Goal: Information Seeking & Learning: Learn about a topic

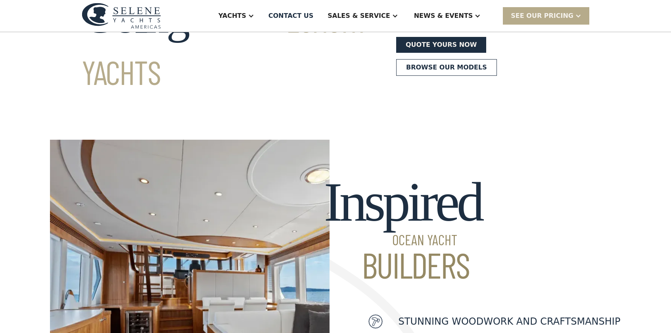
scroll to position [102, 0]
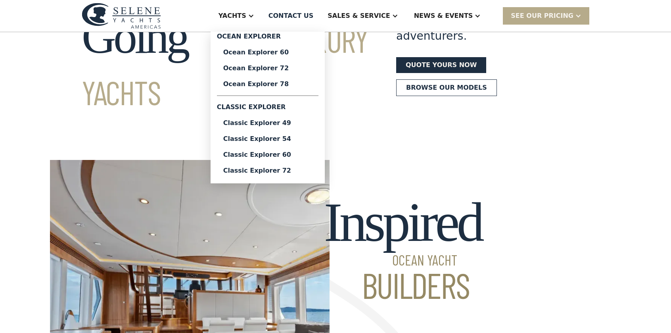
click at [297, 170] on div "Classic Explorer 72" at bounding box center [267, 170] width 89 height 6
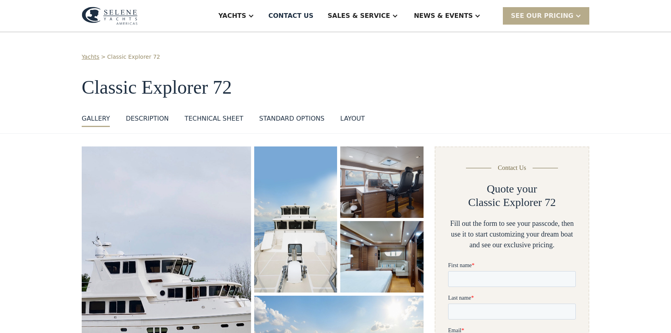
click at [149, 117] on div "DESCRIPTION" at bounding box center [147, 119] width 43 height 10
click at [205, 119] on div "Technical sheet" at bounding box center [213, 119] width 59 height 10
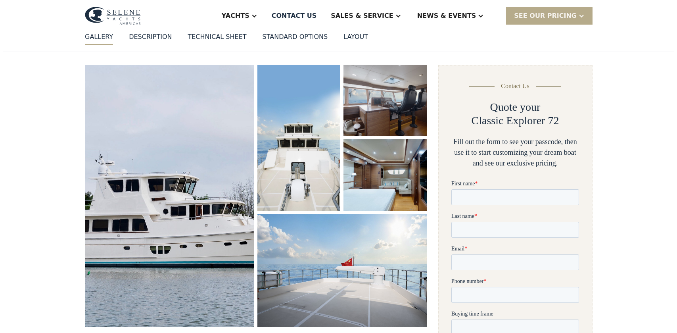
scroll to position [75, 0]
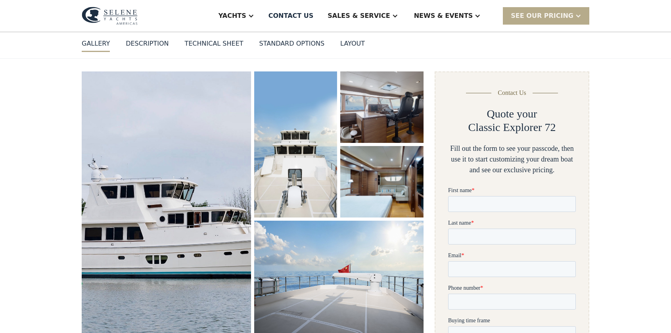
click at [121, 188] on img "open lightbox" at bounding box center [166, 202] width 179 height 277
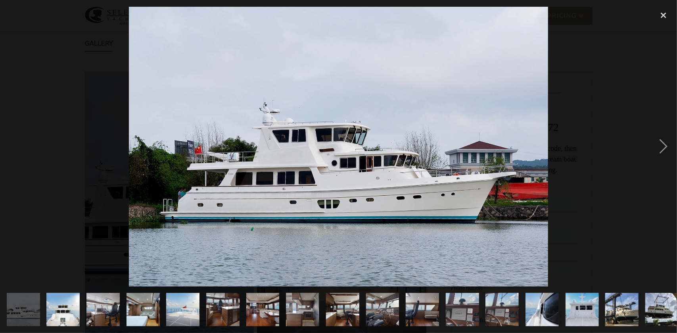
click at [663, 143] on div "next image" at bounding box center [663, 147] width 27 height 280
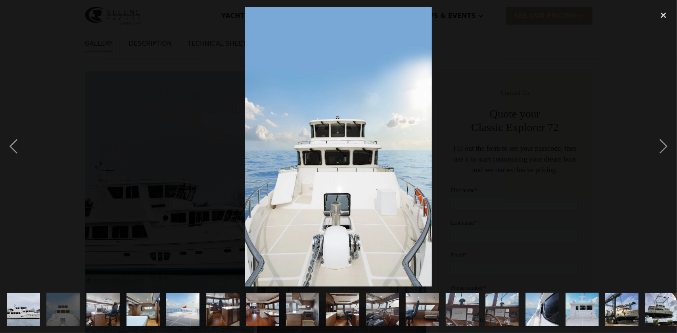
click at [663, 143] on div "next image" at bounding box center [663, 147] width 27 height 280
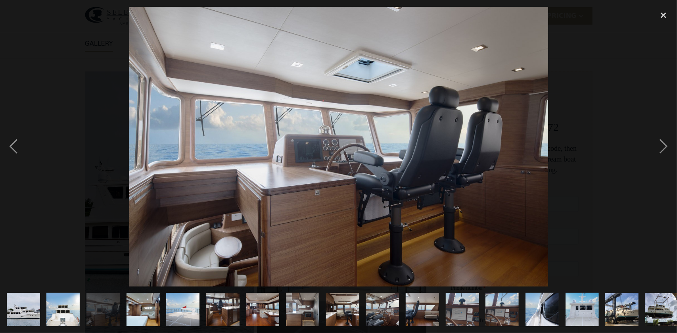
click at [663, 143] on div "next image" at bounding box center [663, 147] width 27 height 280
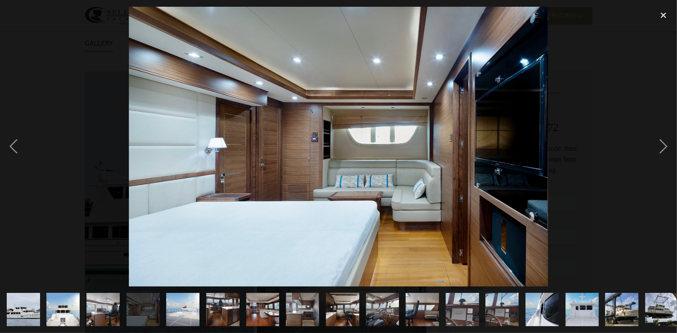
click at [663, 143] on div "next image" at bounding box center [663, 147] width 27 height 280
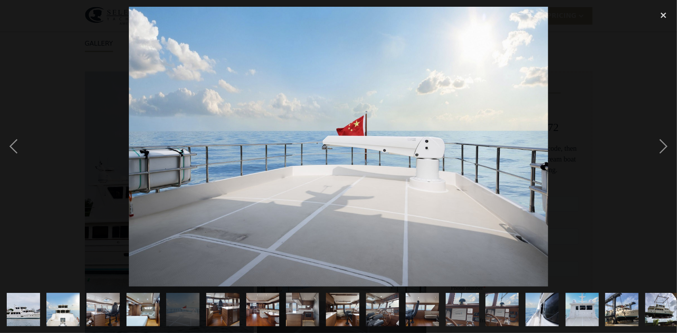
click at [663, 143] on div "next image" at bounding box center [663, 147] width 27 height 280
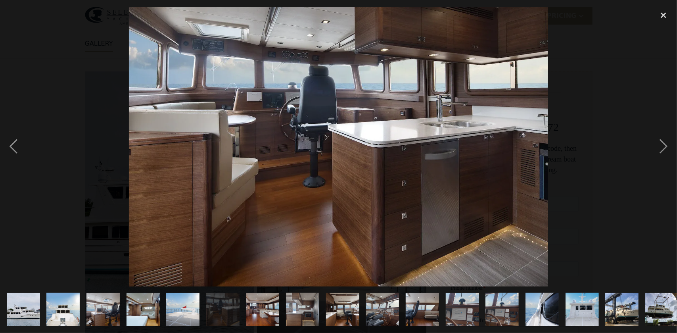
click at [663, 143] on div "next image" at bounding box center [663, 147] width 27 height 280
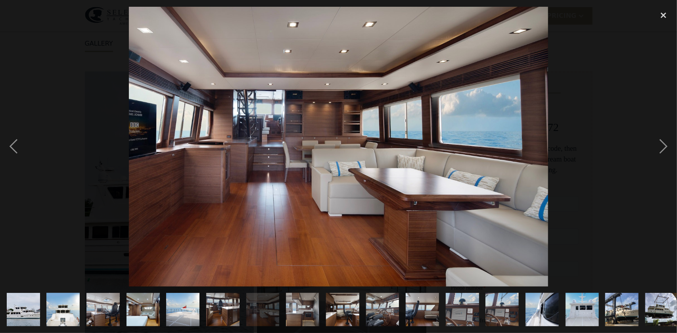
click at [663, 143] on div "next image" at bounding box center [663, 147] width 27 height 280
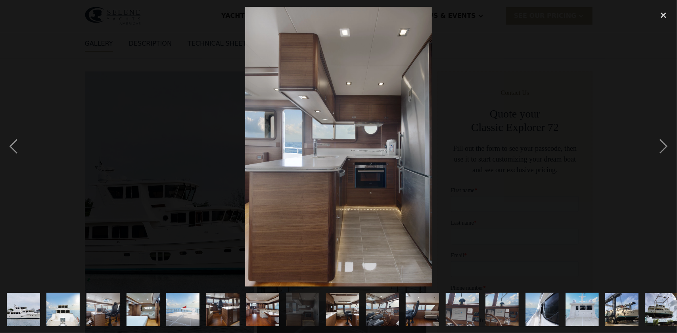
click at [663, 143] on div "next image" at bounding box center [663, 147] width 27 height 280
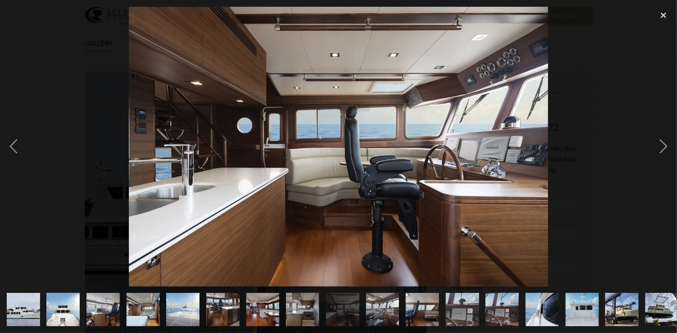
click at [663, 143] on div "next image" at bounding box center [663, 147] width 27 height 280
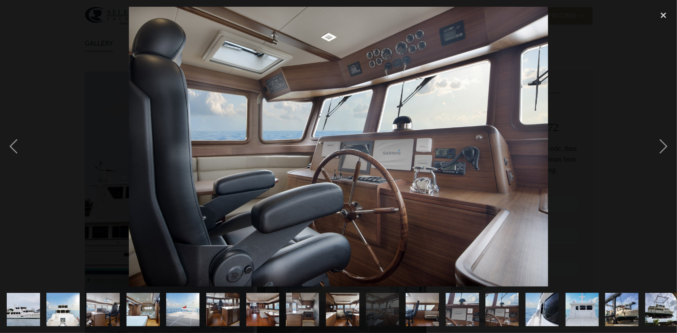
click at [663, 143] on div "next image" at bounding box center [663, 147] width 27 height 280
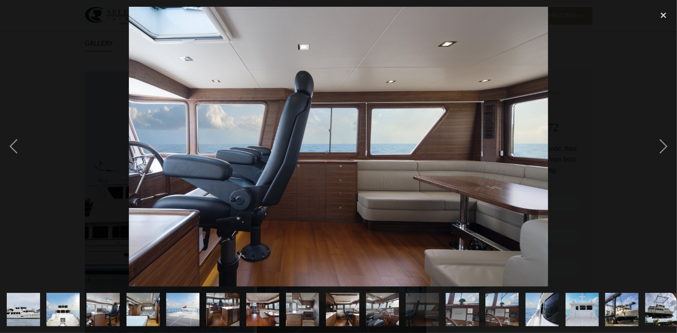
click at [663, 143] on div "next image" at bounding box center [663, 147] width 27 height 280
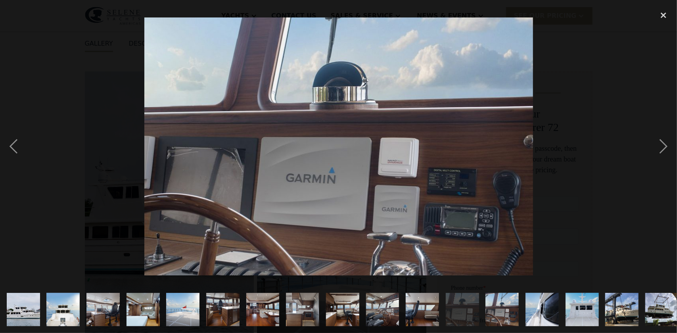
click at [663, 143] on div "next image" at bounding box center [663, 147] width 27 height 280
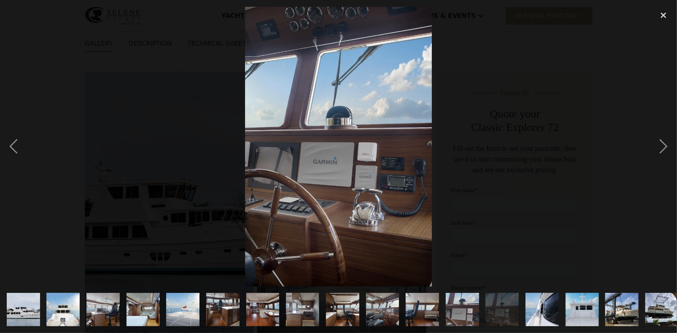
click at [663, 143] on div "next image" at bounding box center [663, 147] width 27 height 280
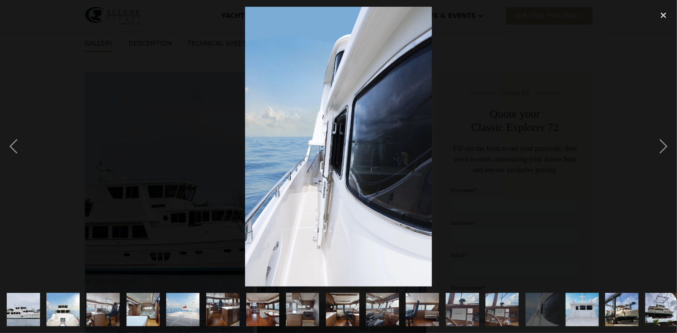
click at [663, 143] on div "next image" at bounding box center [663, 147] width 27 height 280
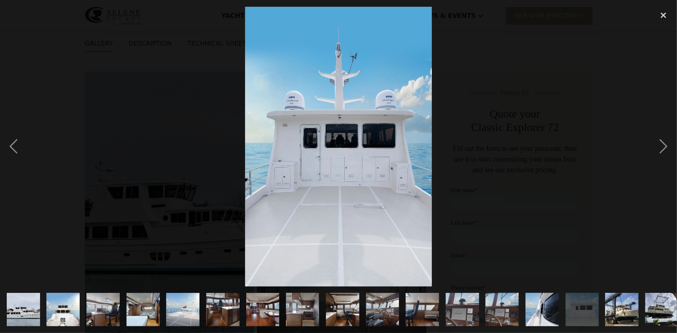
click at [663, 143] on div "next image" at bounding box center [663, 147] width 27 height 280
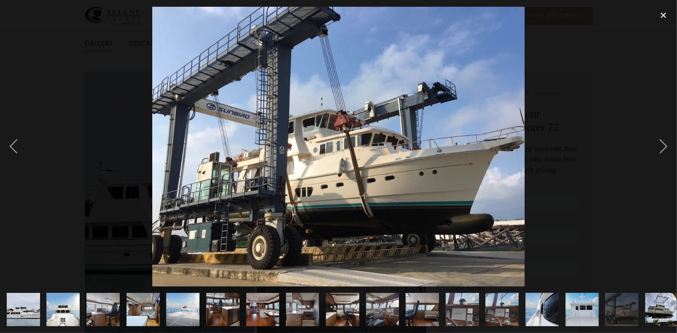
click at [663, 143] on div "next image" at bounding box center [663, 147] width 27 height 280
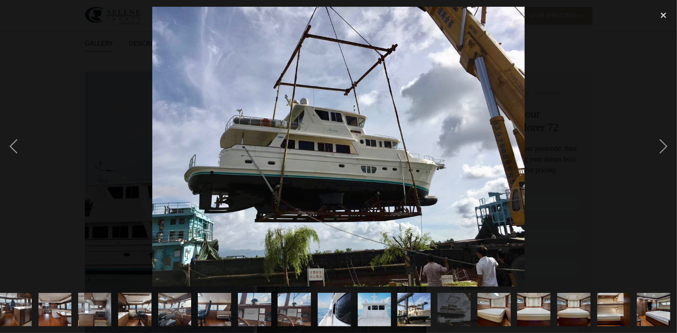
scroll to position [0, 208]
click at [663, 143] on div "next image" at bounding box center [663, 147] width 27 height 280
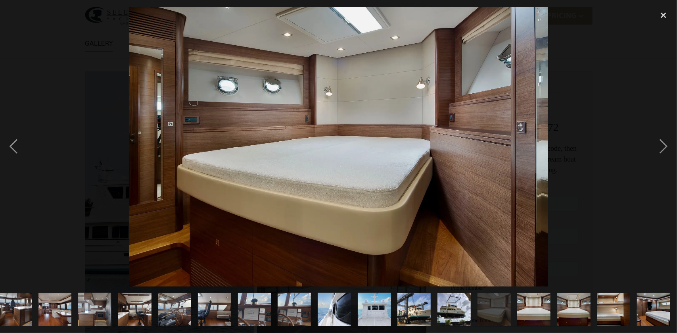
click at [663, 143] on div "next image" at bounding box center [663, 147] width 27 height 280
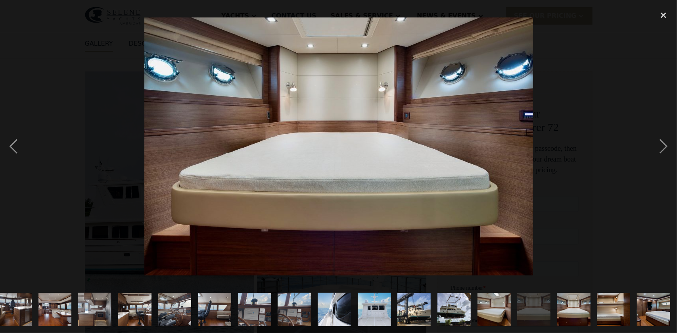
click at [663, 143] on div "next image" at bounding box center [663, 147] width 27 height 280
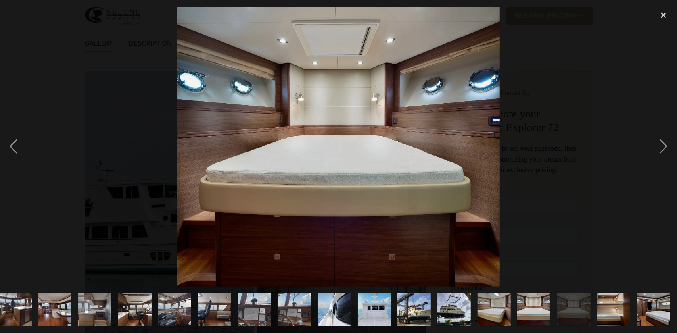
click at [663, 143] on div "next image" at bounding box center [663, 147] width 27 height 280
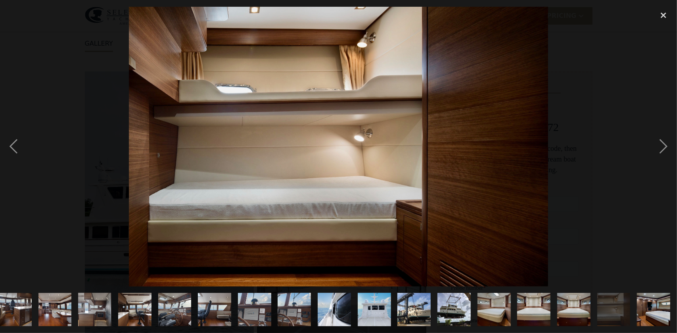
click at [663, 143] on div "next image" at bounding box center [663, 147] width 27 height 280
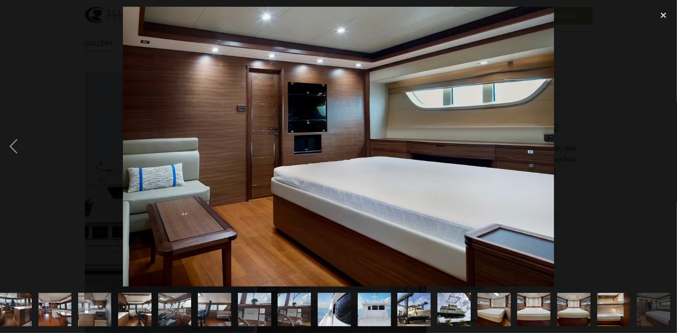
click at [663, 143] on div "next image" at bounding box center [663, 147] width 27 height 280
click at [655, 126] on div "next image" at bounding box center [663, 147] width 27 height 280
click at [664, 16] on div "close lightbox" at bounding box center [663, 15] width 27 height 17
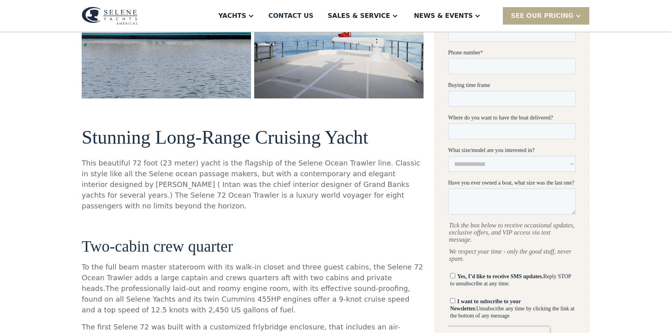
scroll to position [310, 0]
click at [529, 18] on div "SEE Our Pricing" at bounding box center [542, 16] width 63 height 10
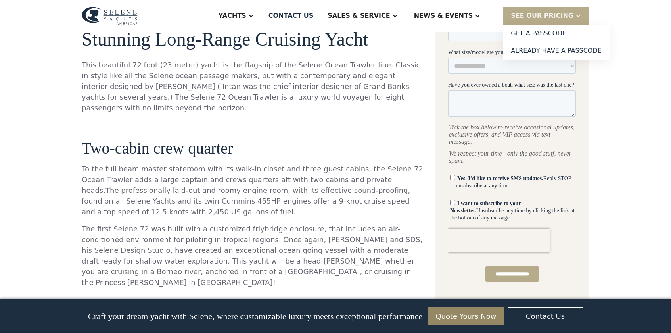
scroll to position [408, 0]
click at [337, 119] on p "‍" at bounding box center [253, 124] width 342 height 11
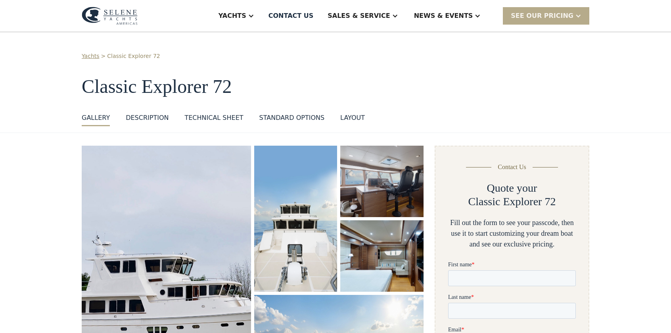
scroll to position [0, 0]
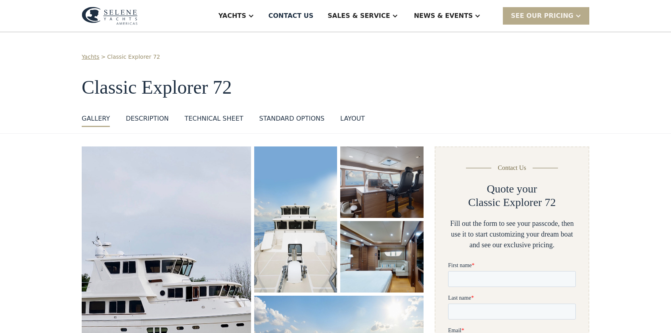
click at [90, 57] on link "Yachts" at bounding box center [91, 57] width 18 height 8
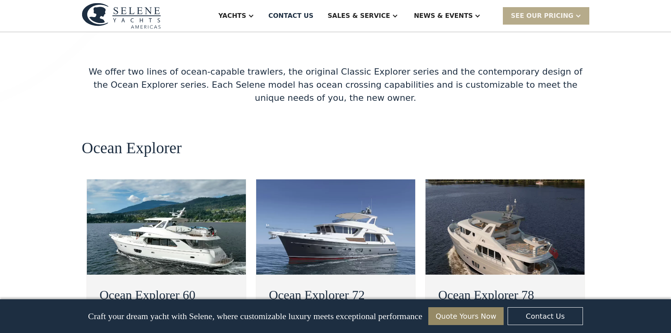
scroll to position [1340, 0]
click at [481, 285] on h2 "Ocean Explorer 78" at bounding box center [505, 294] width 134 height 19
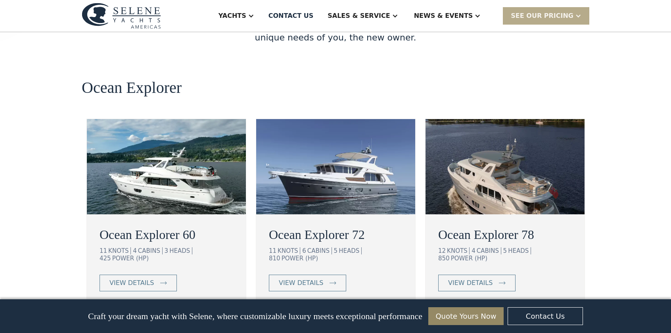
scroll to position [1404, 0]
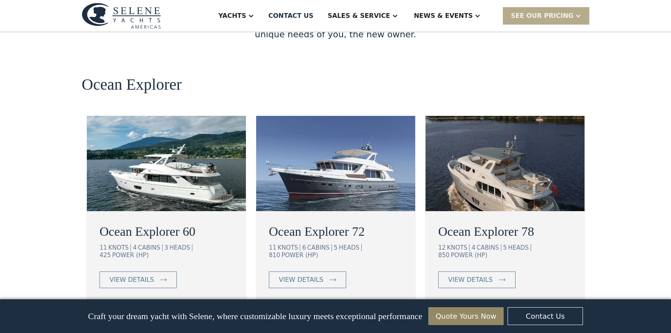
click at [357, 116] on img at bounding box center [335, 163] width 159 height 95
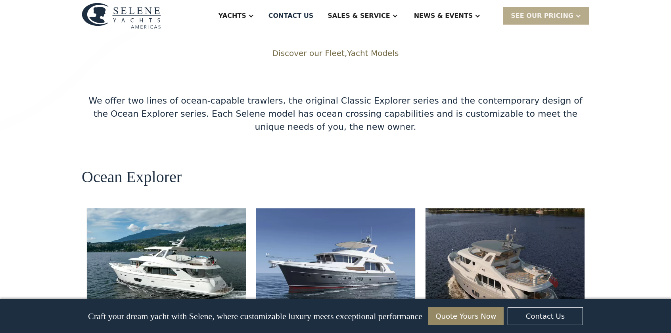
scroll to position [1303, 0]
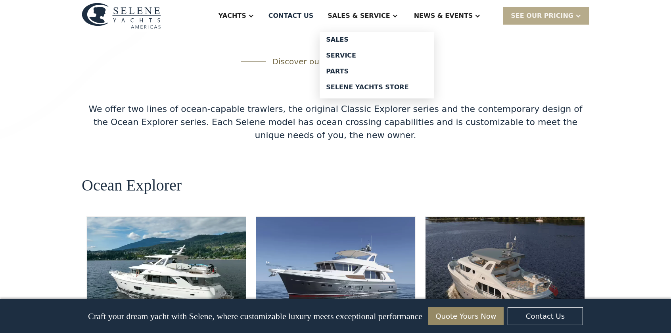
click at [370, 39] on div "Sales" at bounding box center [377, 39] width 102 height 6
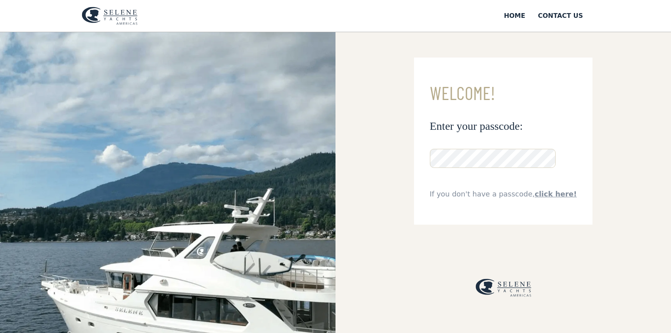
click at [255, 218] on img at bounding box center [167, 236] width 335 height 408
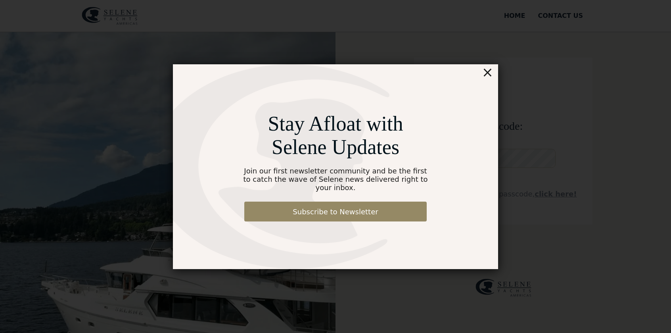
click at [491, 76] on div "×" at bounding box center [487, 72] width 11 height 16
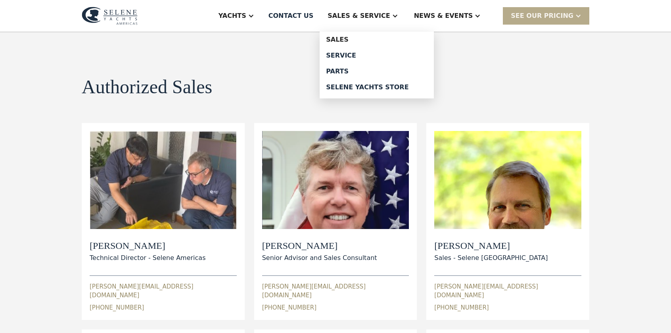
click at [372, 87] on div "Selene Yachts Store" at bounding box center [377, 87] width 102 height 6
